Goal: Find contact information: Find contact information

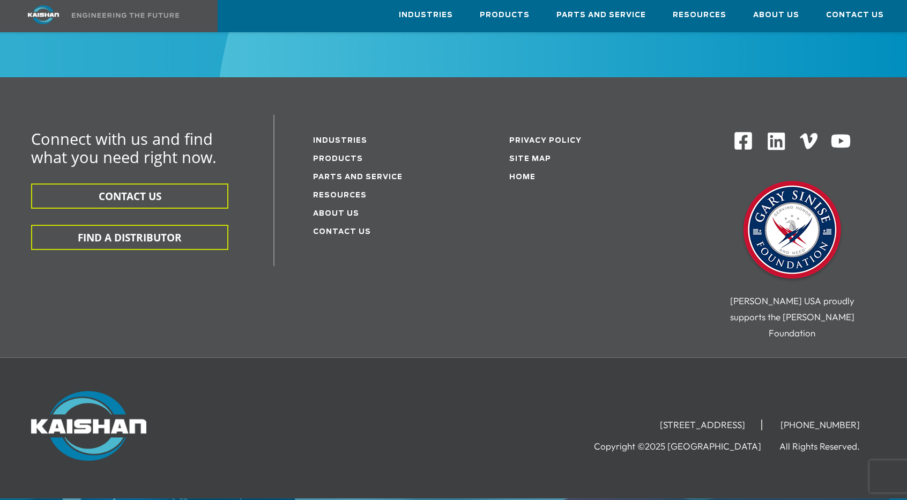
scroll to position [3073, 0]
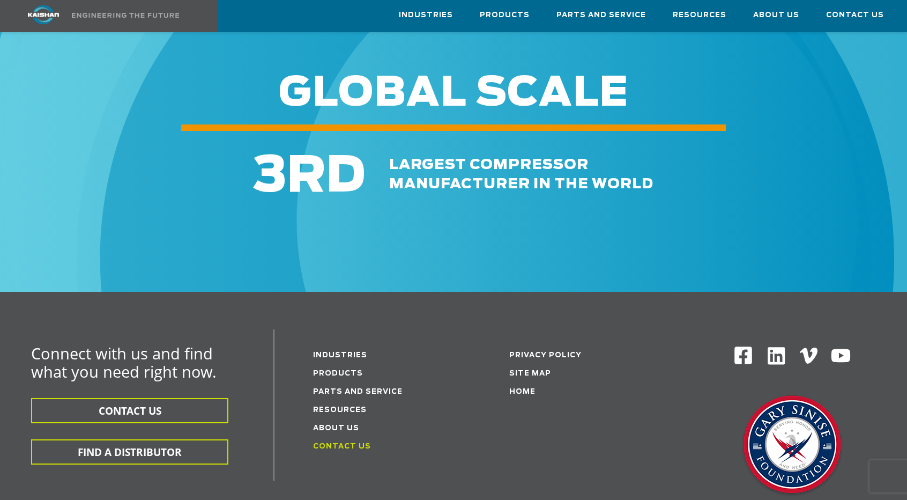
click at [342, 443] on link "Contact Us" at bounding box center [342, 446] width 58 height 7
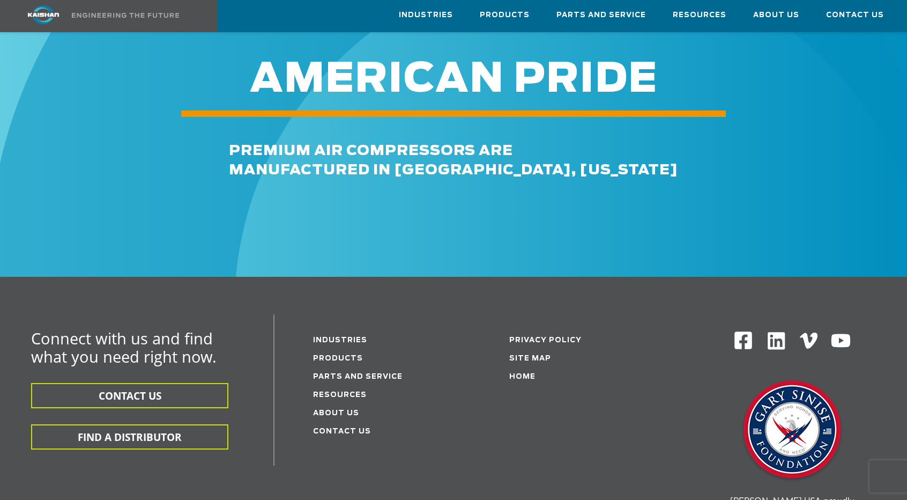
scroll to position [5498, 0]
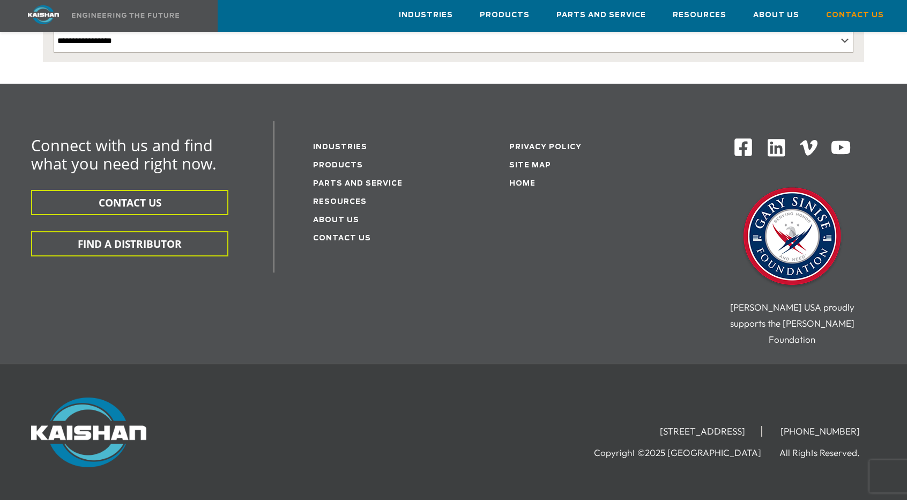
scroll to position [291, 0]
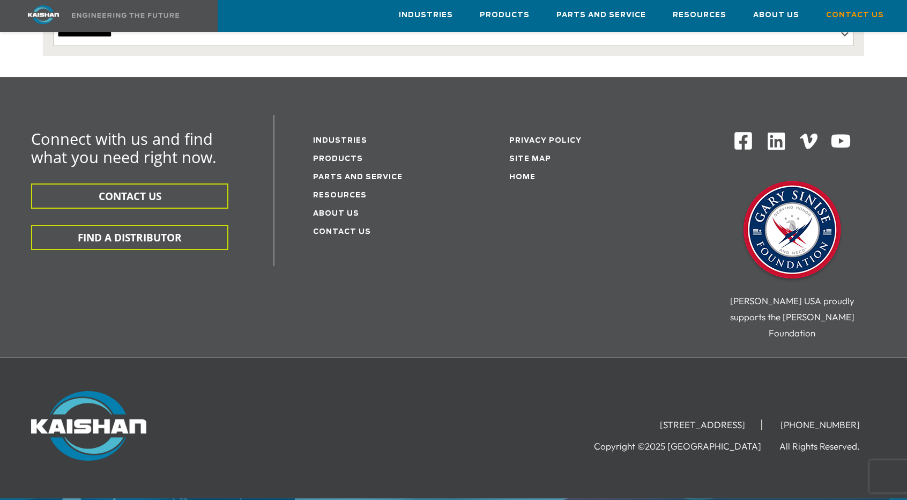
drag, startPoint x: 547, startPoint y: 468, endPoint x: 641, endPoint y: 464, distance: 93.9
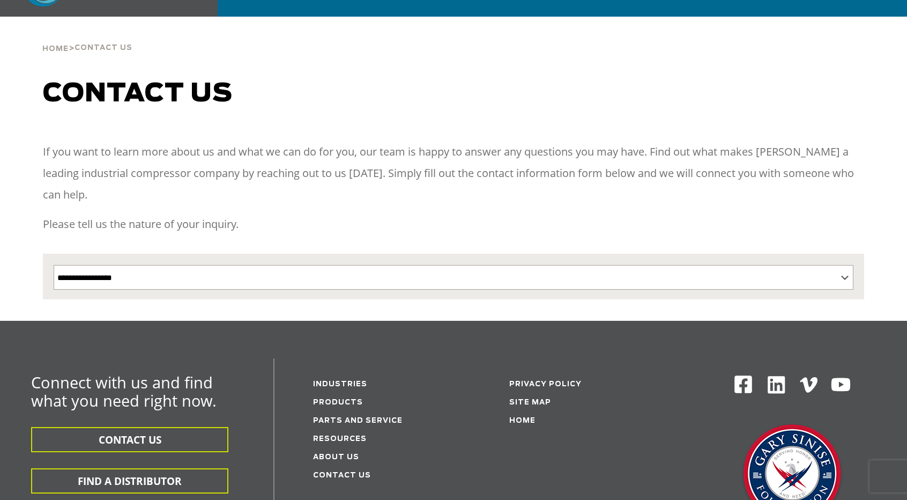
scroll to position [0, 0]
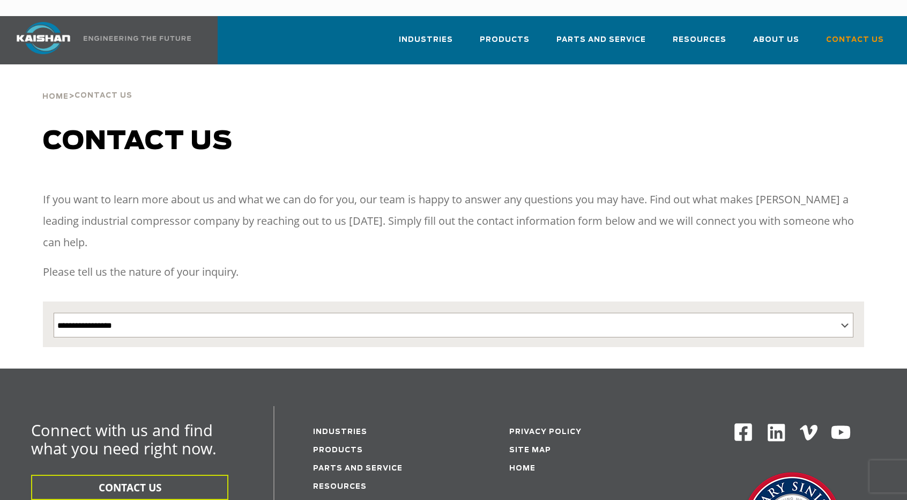
click at [487, 83] on div "Home > Contact Us" at bounding box center [453, 84] width 834 height 41
click at [855, 34] on span "Contact Us" at bounding box center [855, 41] width 58 height 14
